Goal: Information Seeking & Learning: Learn about a topic

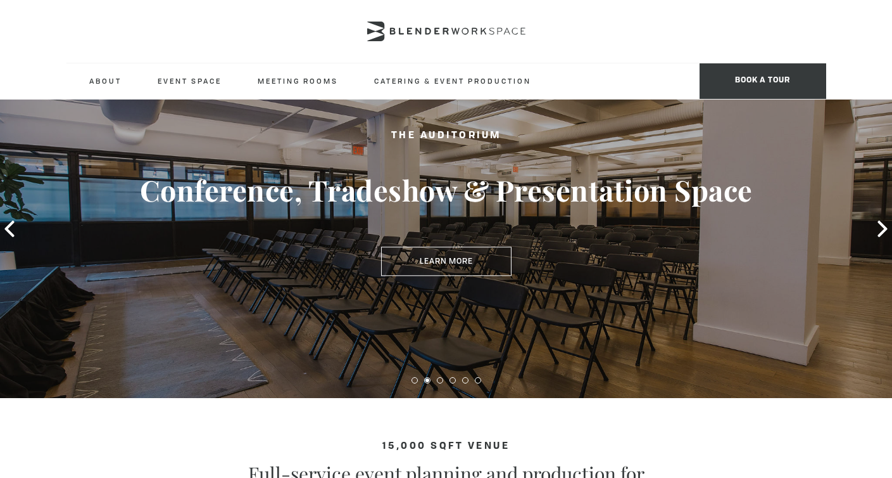
click at [879, 225] on icon at bounding box center [883, 228] width 16 height 16
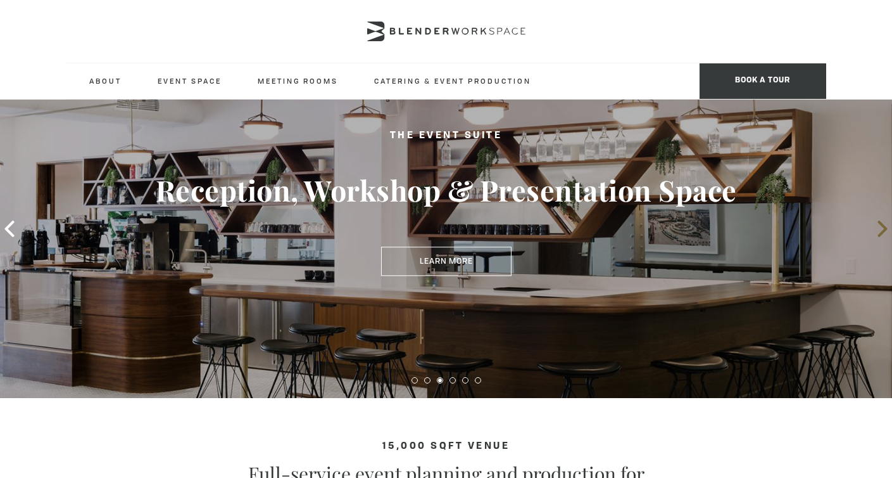
click at [879, 224] on icon at bounding box center [883, 228] width 16 height 16
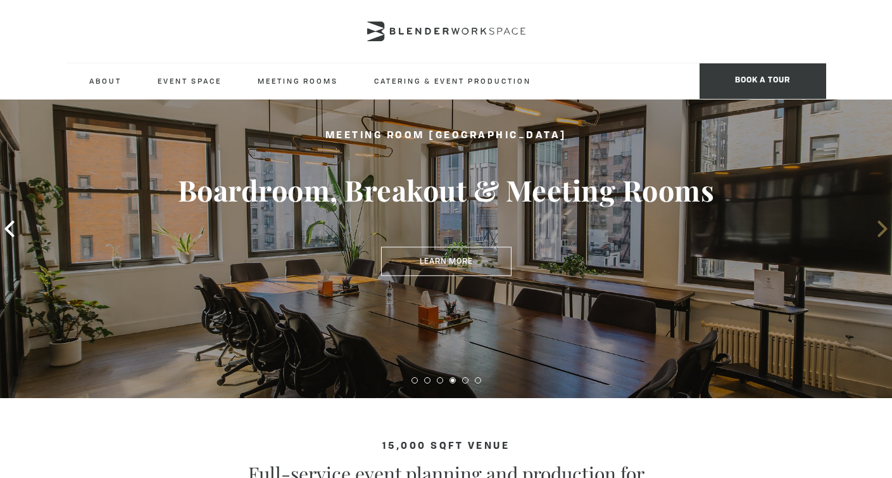
click at [879, 225] on icon at bounding box center [883, 228] width 16 height 16
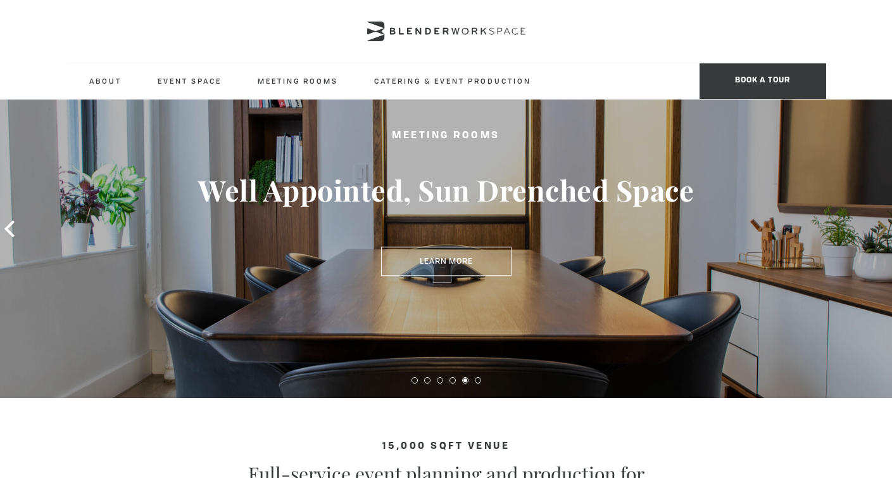
click at [879, 225] on icon at bounding box center [883, 228] width 16 height 16
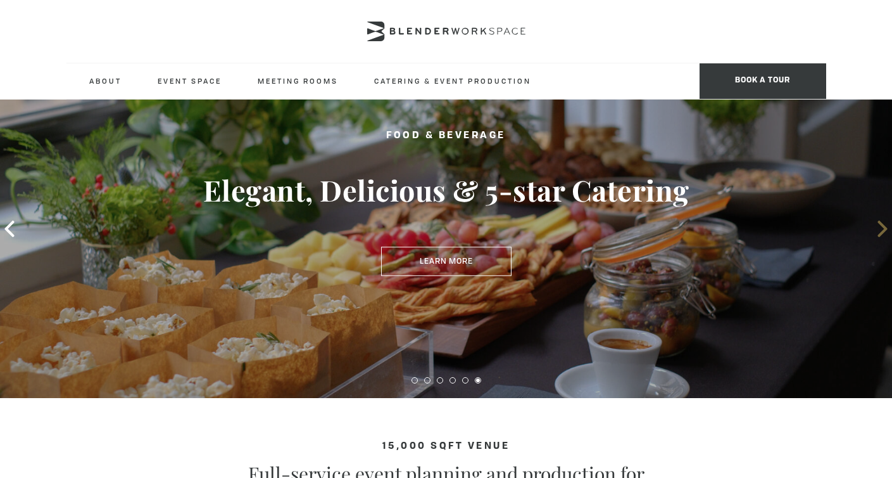
click at [879, 225] on icon at bounding box center [883, 228] width 16 height 16
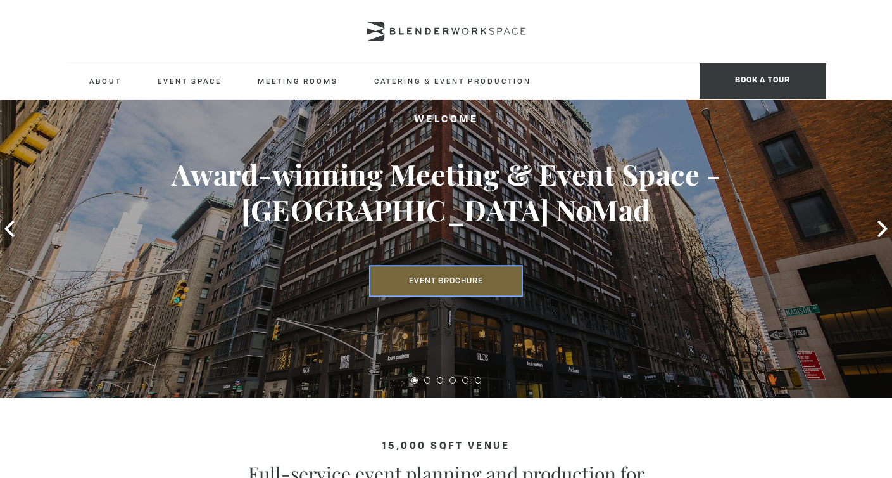
click at [440, 272] on link "Event Brochure" at bounding box center [446, 280] width 151 height 29
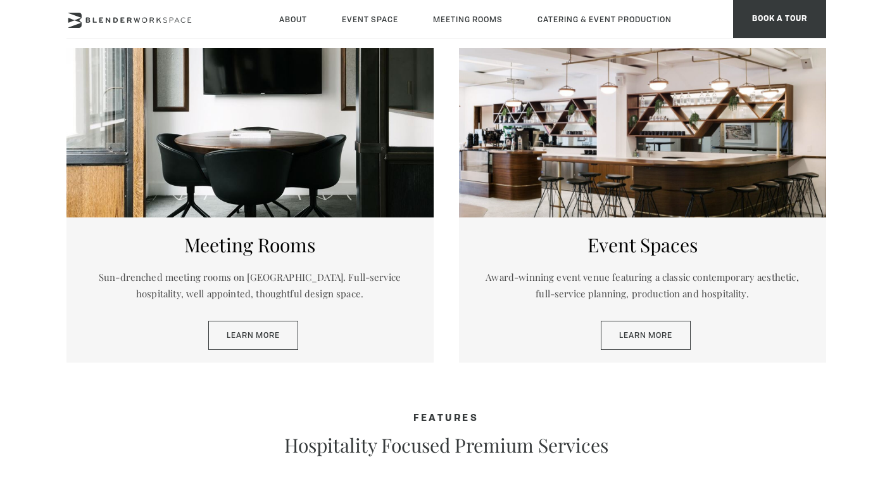
scroll to position [607, 0]
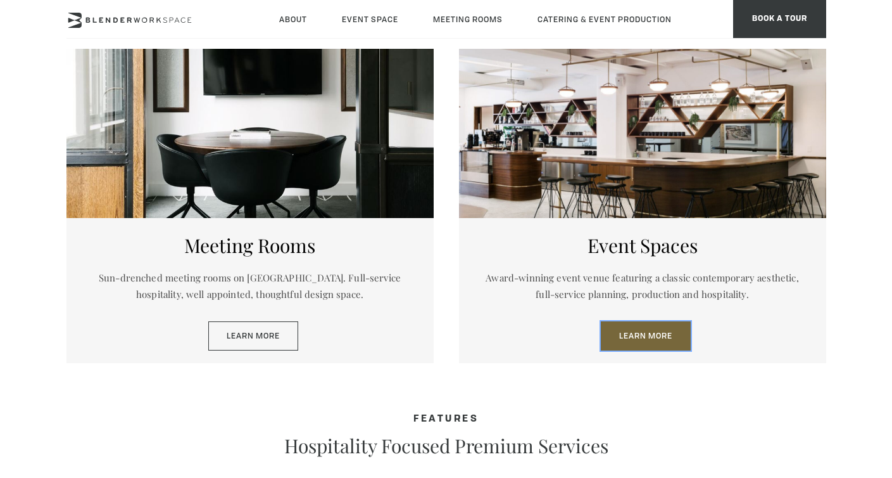
click at [619, 335] on link "Learn More" at bounding box center [646, 335] width 90 height 29
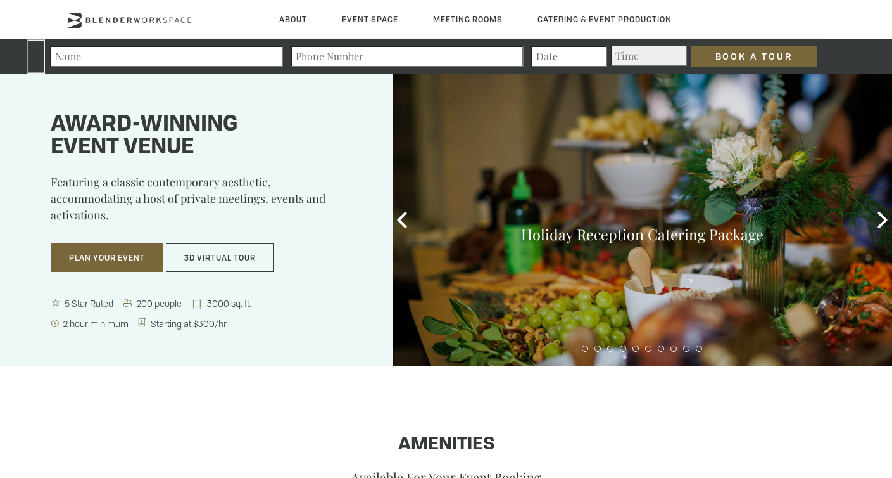
type div "2025-09-16"
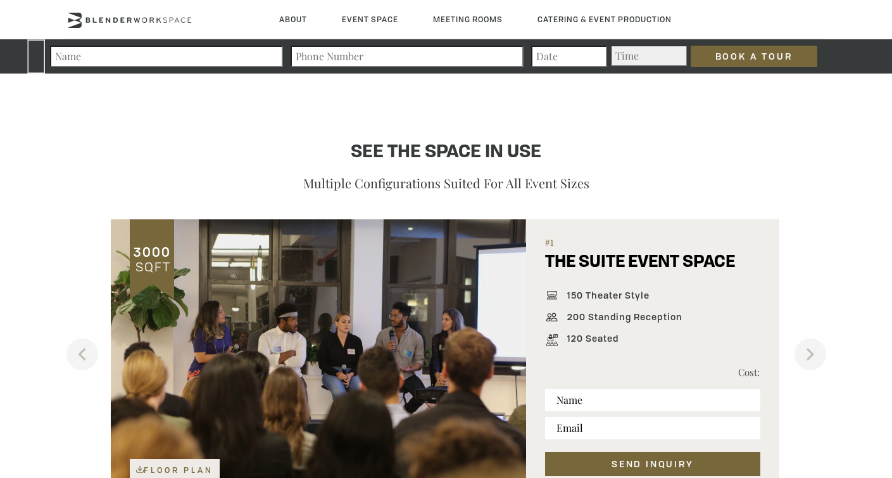
scroll to position [770, 0]
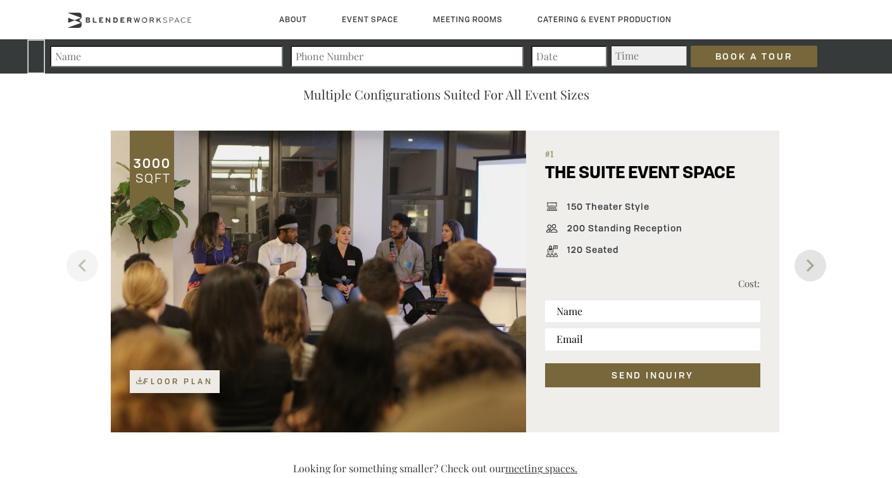
click at [823, 268] on button "Next" at bounding box center [811, 266] width 32 height 32
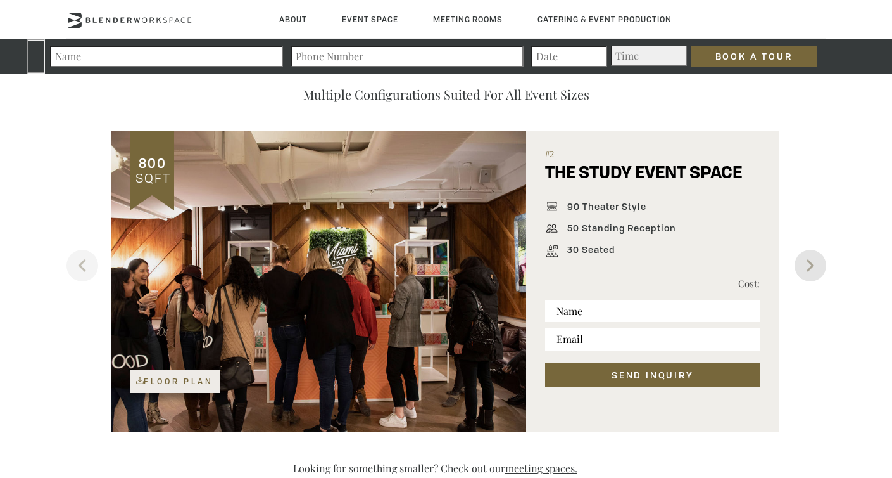
click at [814, 271] on button "Next" at bounding box center [811, 266] width 32 height 32
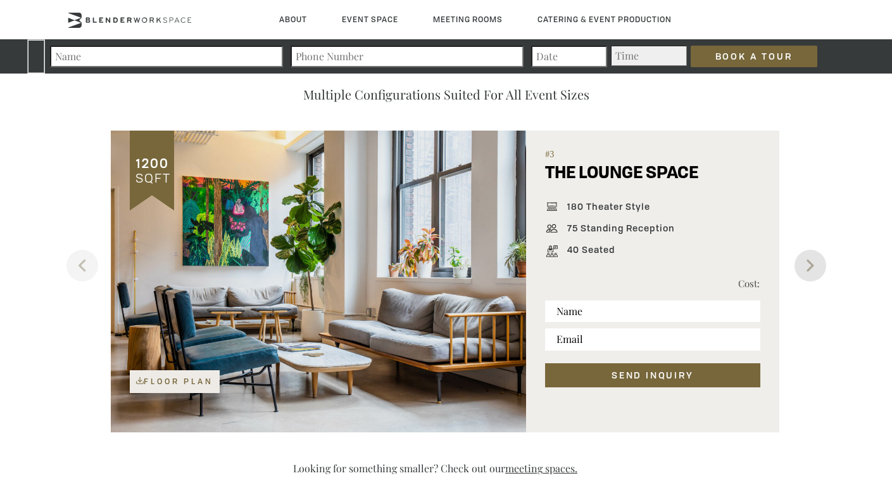
click at [814, 267] on button "Next" at bounding box center [811, 266] width 32 height 32
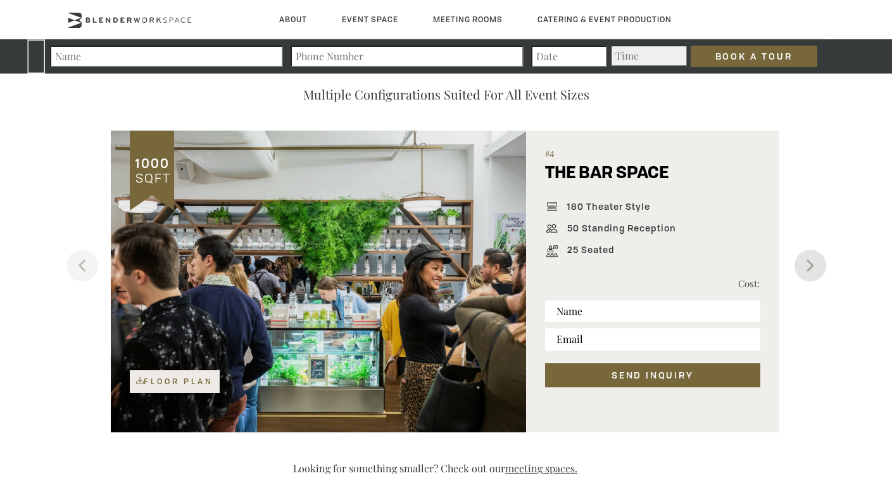
click at [815, 268] on button "Next" at bounding box center [811, 266] width 32 height 32
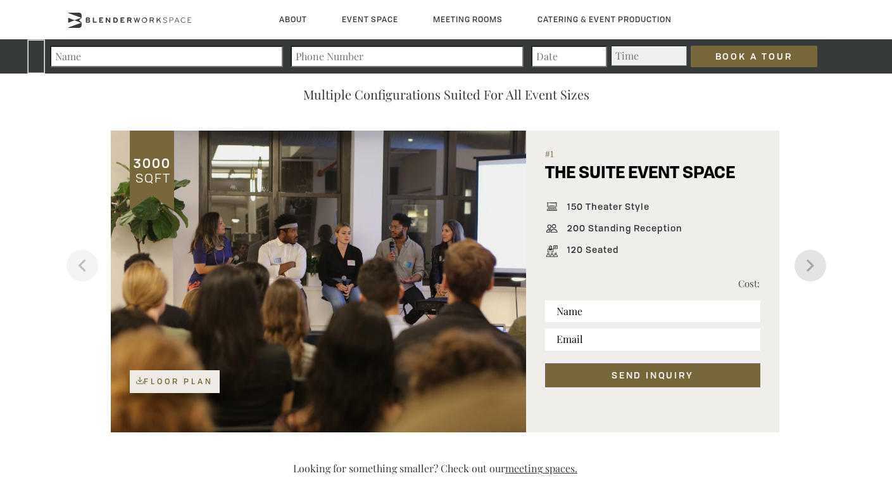
click at [816, 268] on button "Next" at bounding box center [811, 266] width 32 height 32
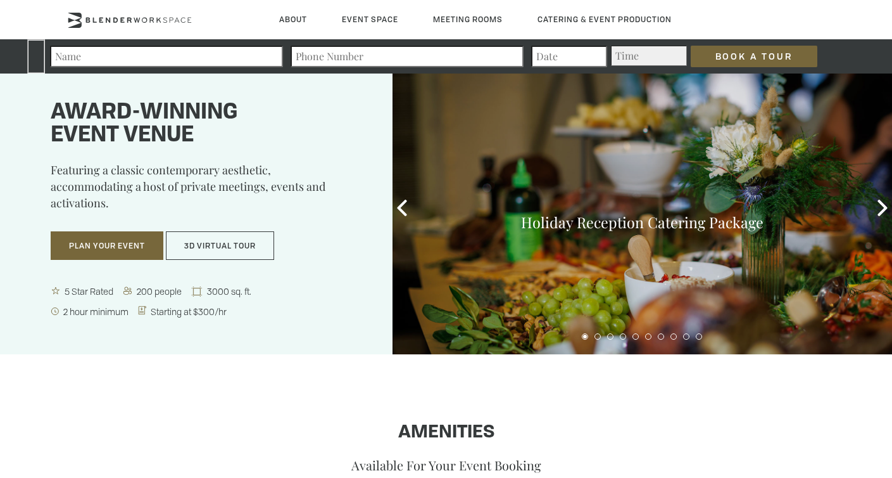
scroll to position [0, 0]
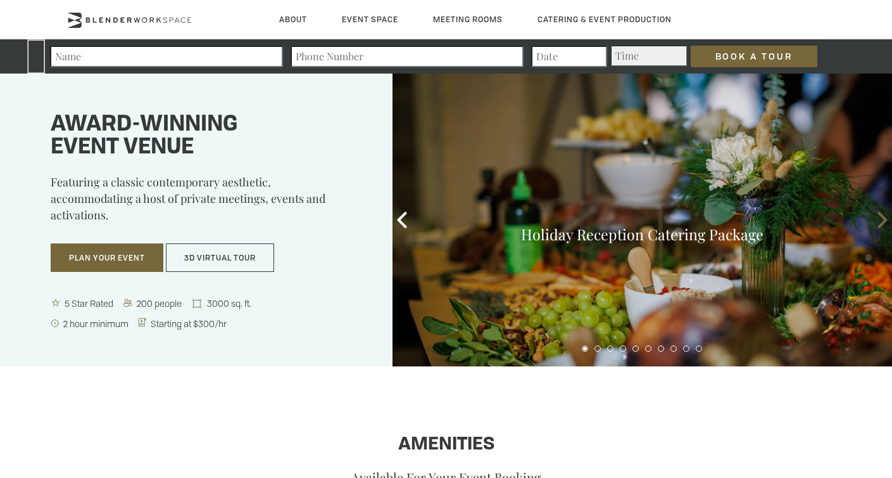
click at [884, 224] on icon at bounding box center [883, 220] width 16 height 16
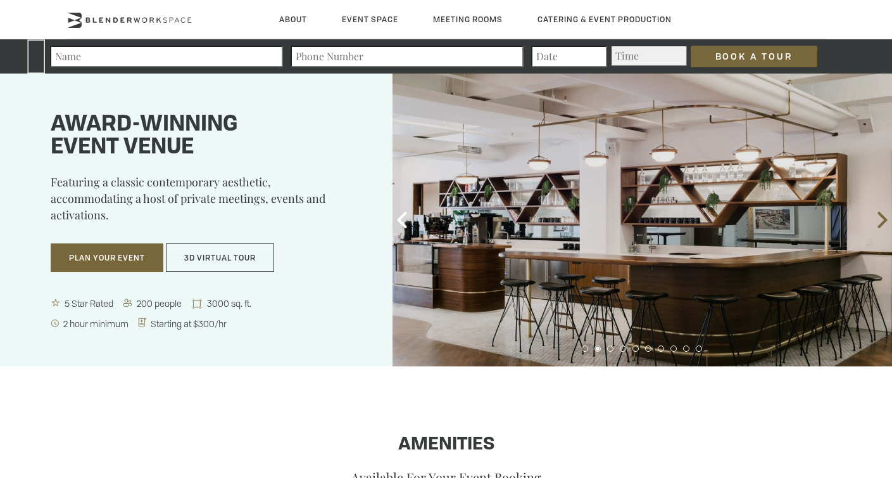
click at [884, 224] on icon at bounding box center [883, 220] width 16 height 16
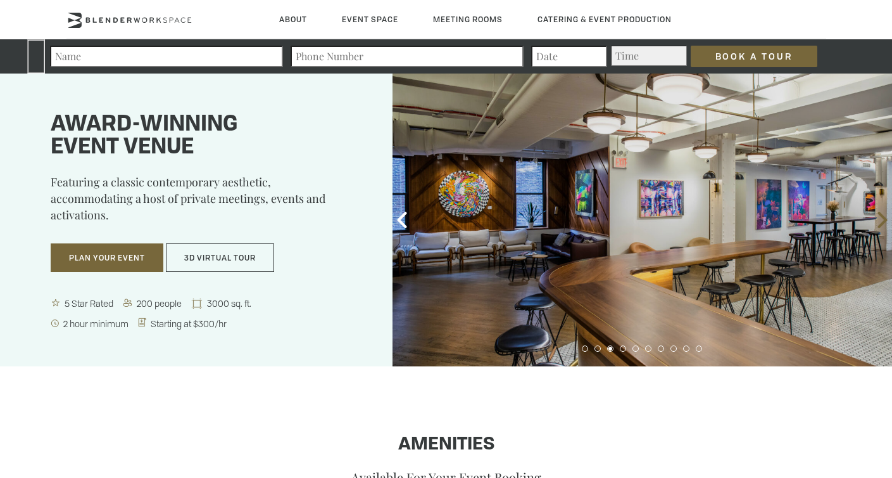
click at [884, 224] on icon at bounding box center [883, 220] width 16 height 16
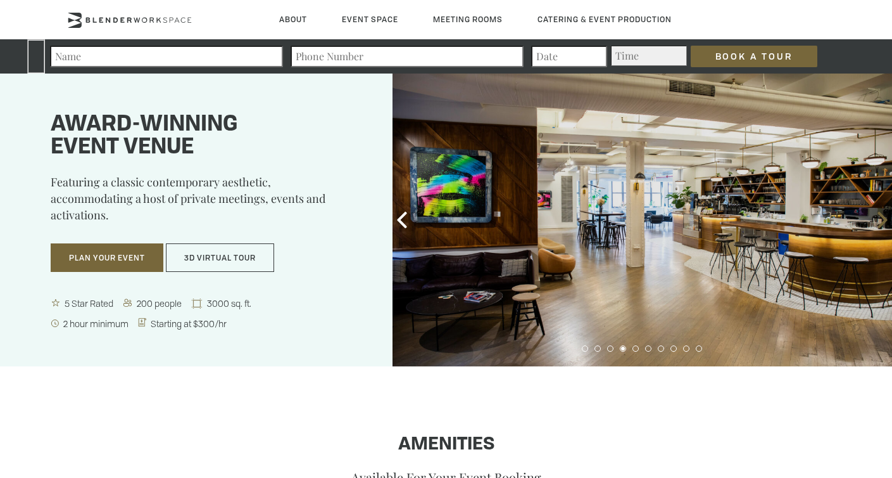
click at [880, 220] on icon at bounding box center [883, 220] width 16 height 16
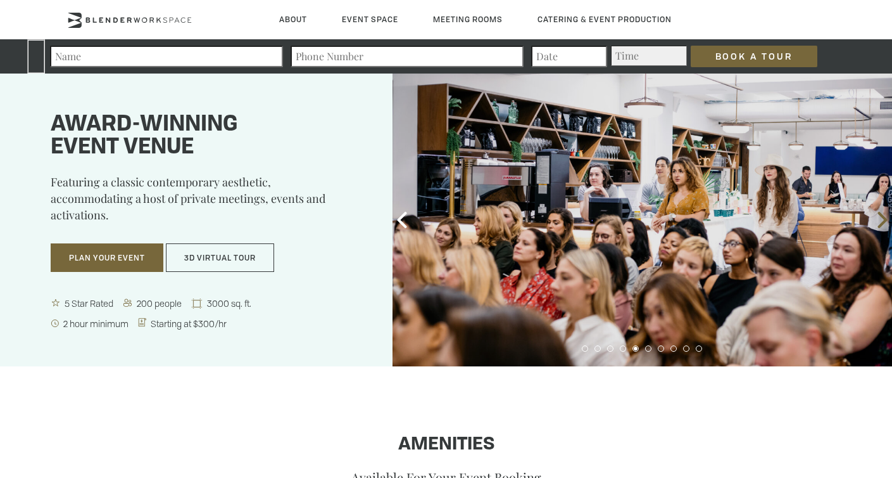
click at [880, 220] on icon at bounding box center [883, 220] width 16 height 16
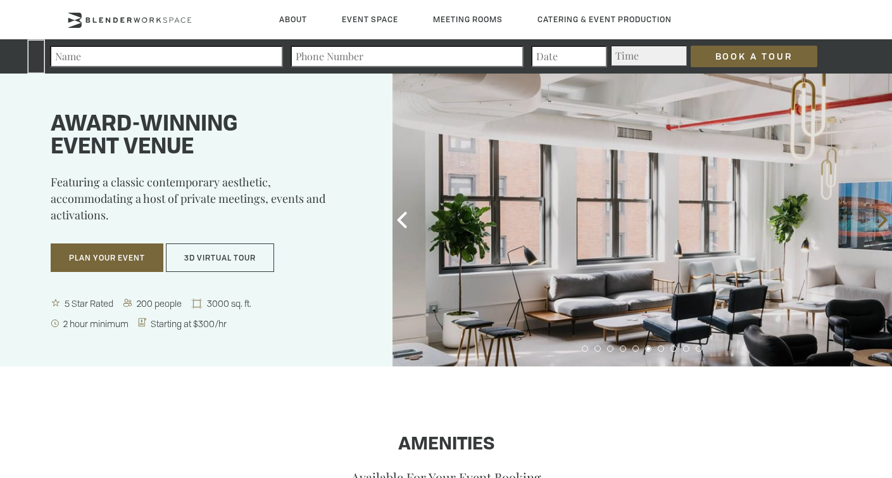
click at [880, 220] on icon at bounding box center [883, 220] width 16 height 16
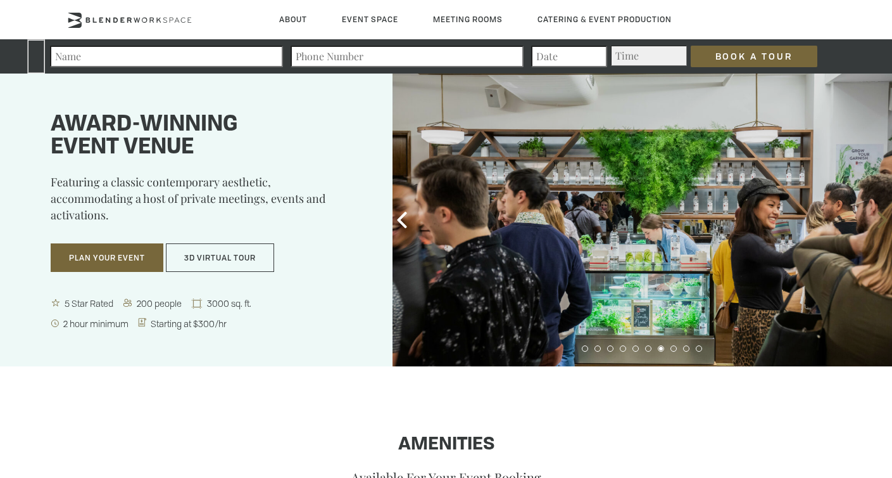
click at [880, 220] on icon at bounding box center [883, 220] width 16 height 16
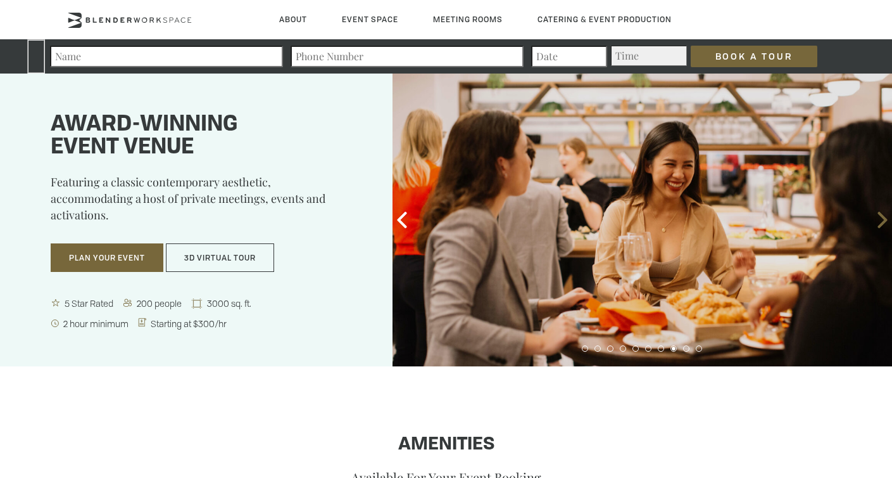
click at [880, 220] on icon at bounding box center [883, 220] width 16 height 16
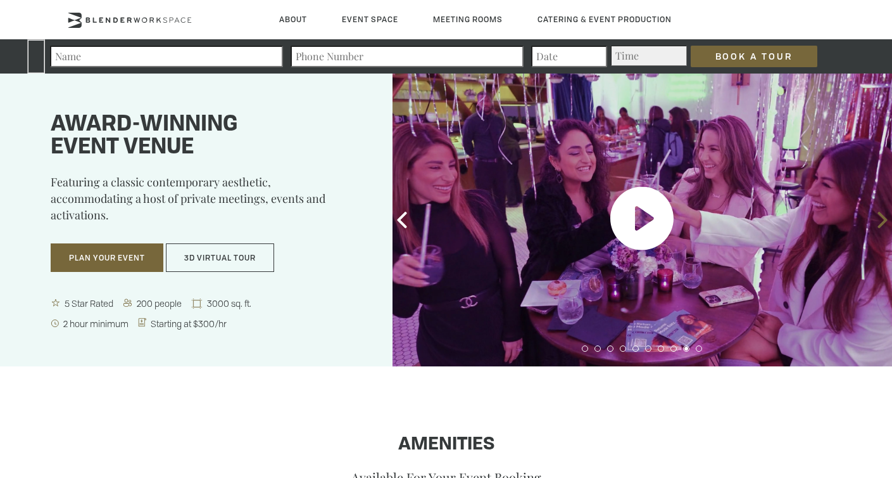
click at [880, 220] on icon at bounding box center [883, 220] width 16 height 16
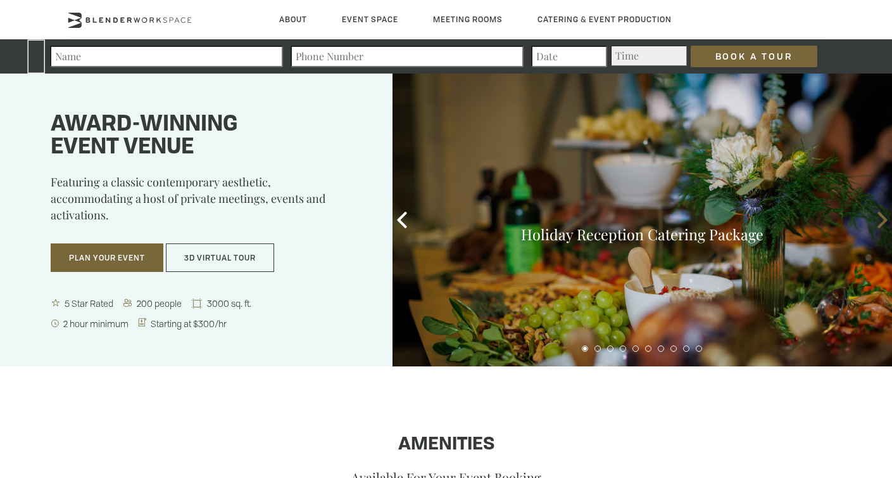
click at [880, 220] on icon at bounding box center [883, 220] width 16 height 16
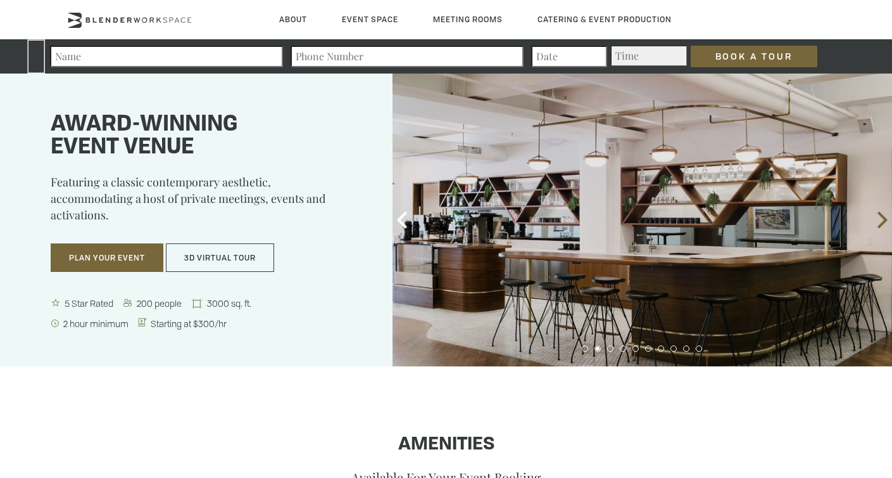
click at [880, 220] on icon at bounding box center [883, 220] width 16 height 16
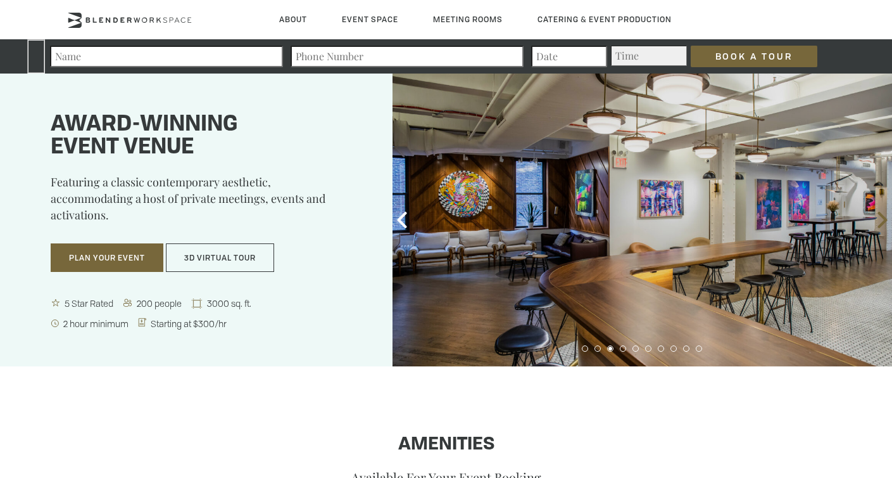
click at [880, 220] on icon at bounding box center [883, 220] width 16 height 16
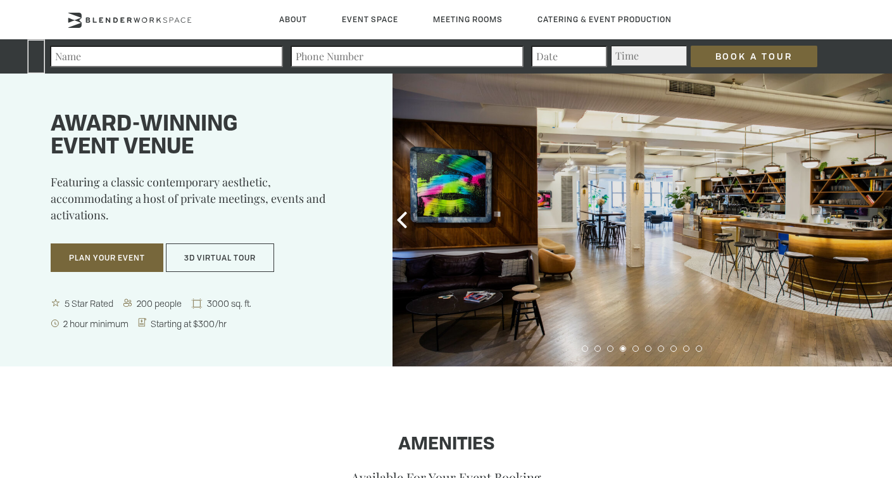
click at [880, 220] on icon at bounding box center [883, 220] width 16 height 16
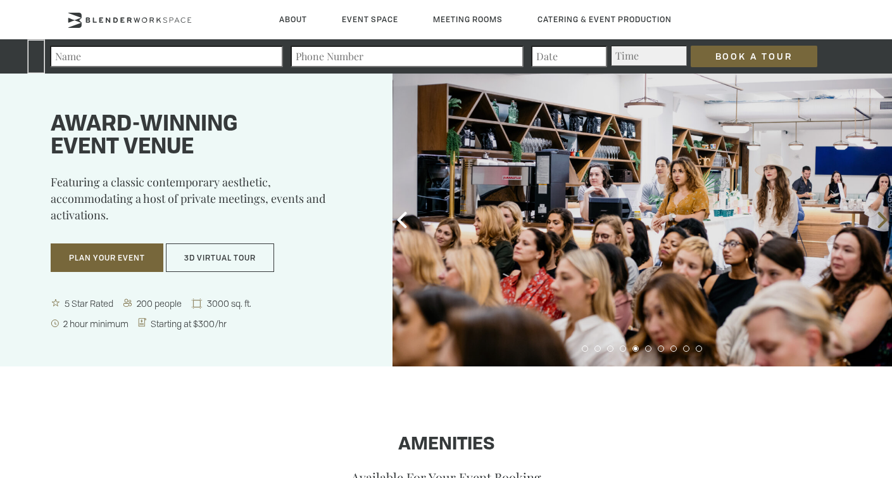
click at [879, 220] on icon at bounding box center [883, 220] width 16 height 16
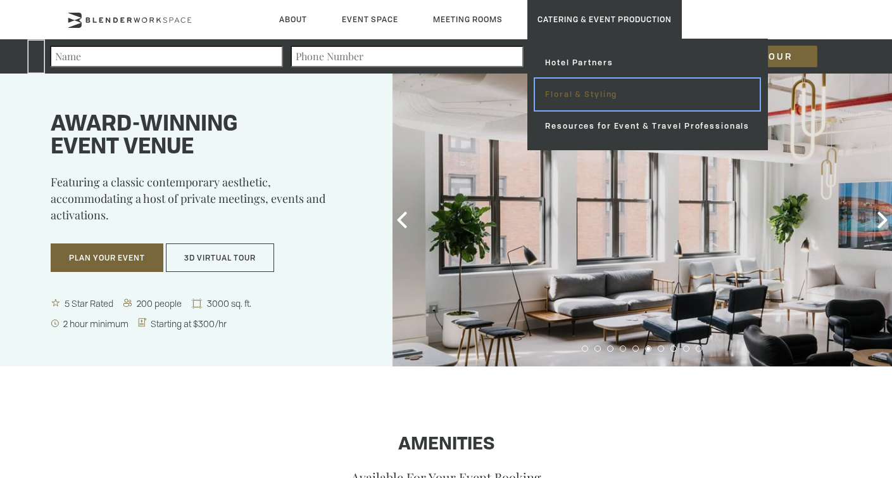
click at [573, 94] on link "Floral & Styling" at bounding box center [647, 95] width 225 height 32
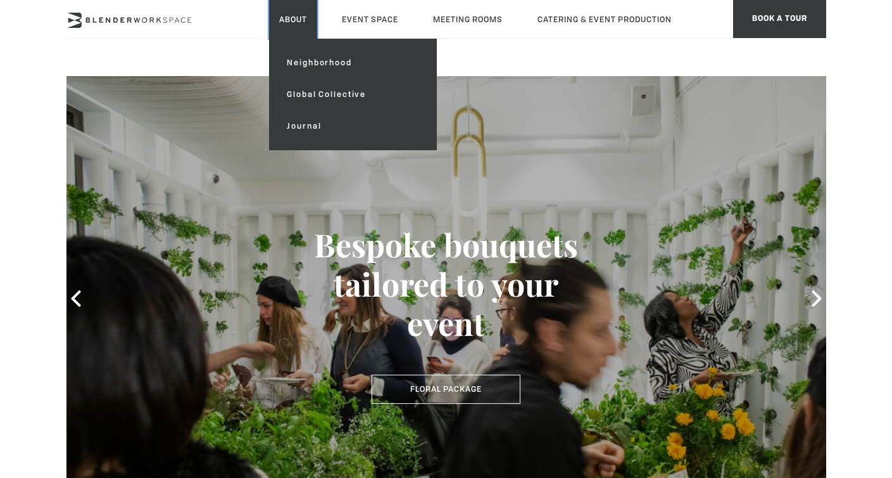
click at [286, 15] on link "About" at bounding box center [293, 19] width 48 height 39
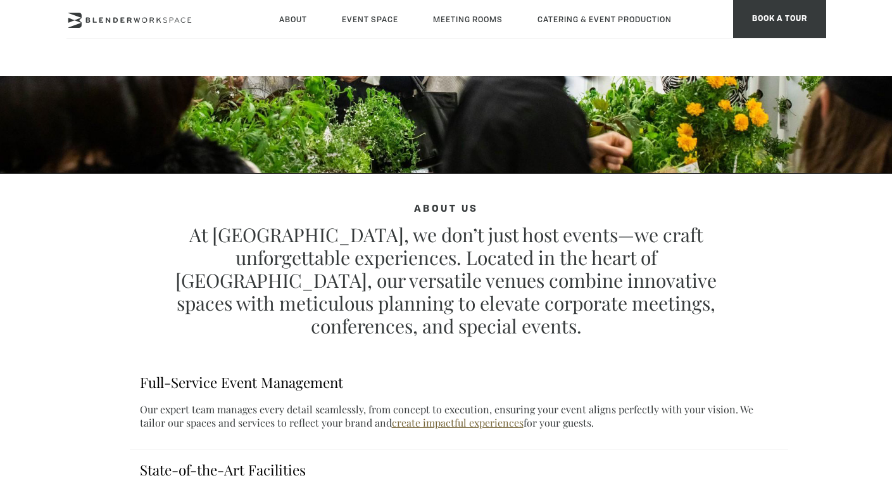
scroll to position [294, 0]
